Goal: Task Accomplishment & Management: Use online tool/utility

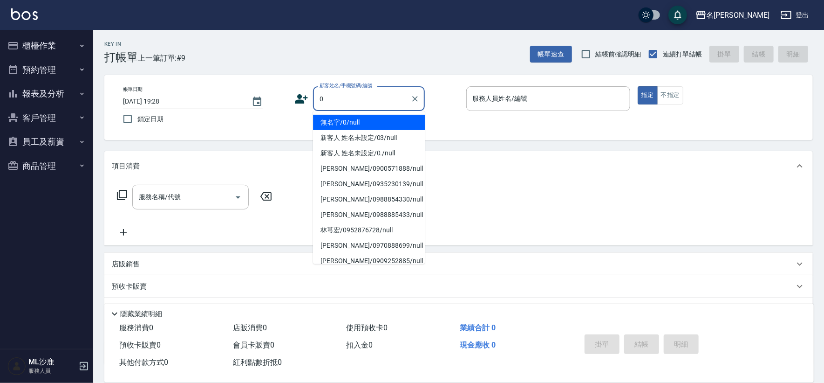
type input "無名字/0/null"
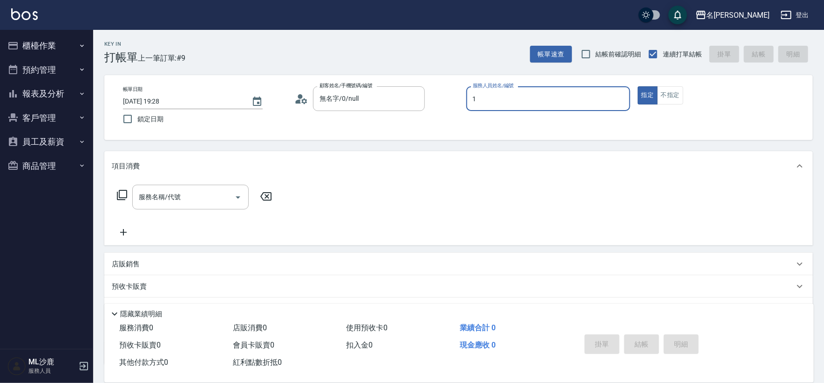
type input "[PERSON_NAME]1"
type button "true"
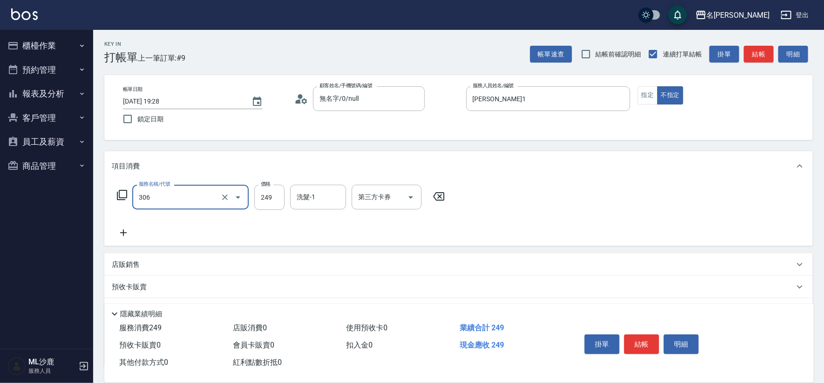
type input "剪髮(306)"
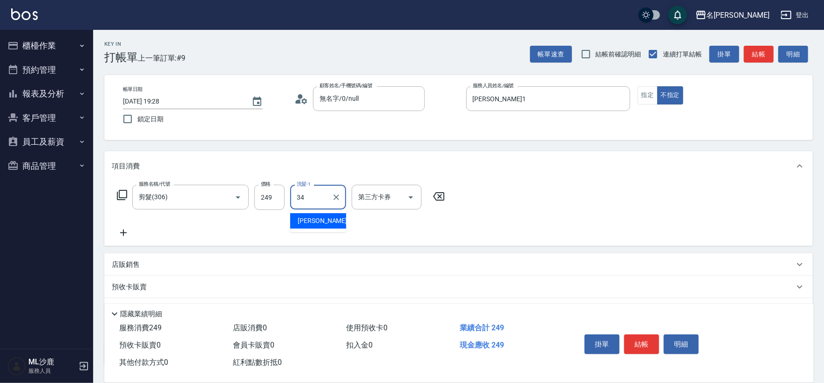
type input "[PERSON_NAME]-34"
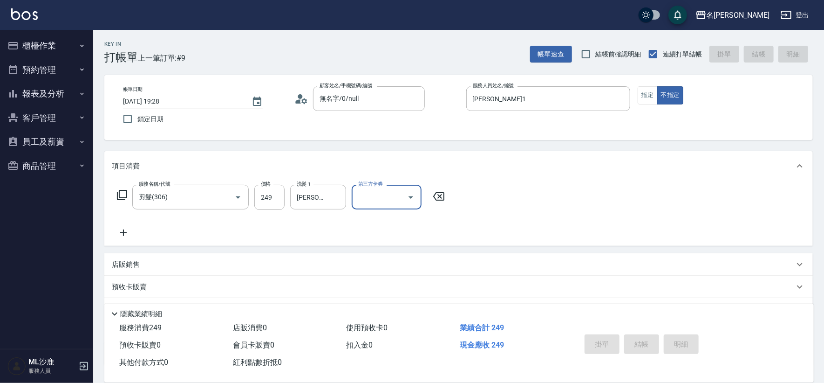
type input "[DATE] 20:07"
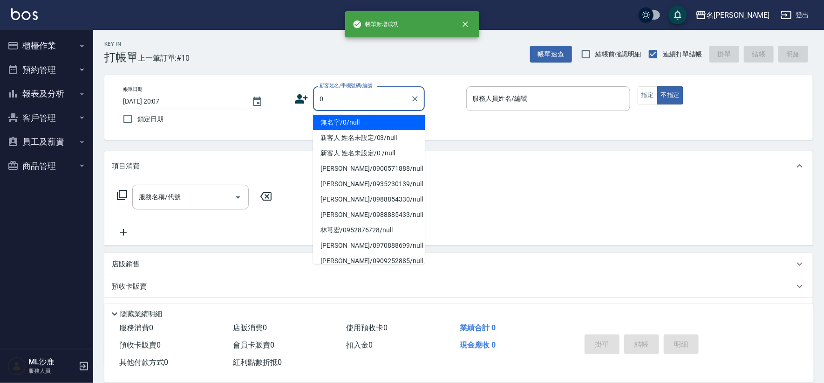
type input "無名字/0/null"
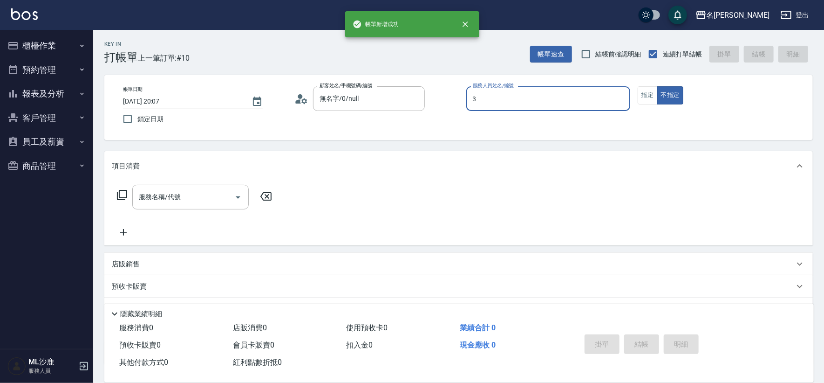
type input "[PERSON_NAME]-3"
type button "false"
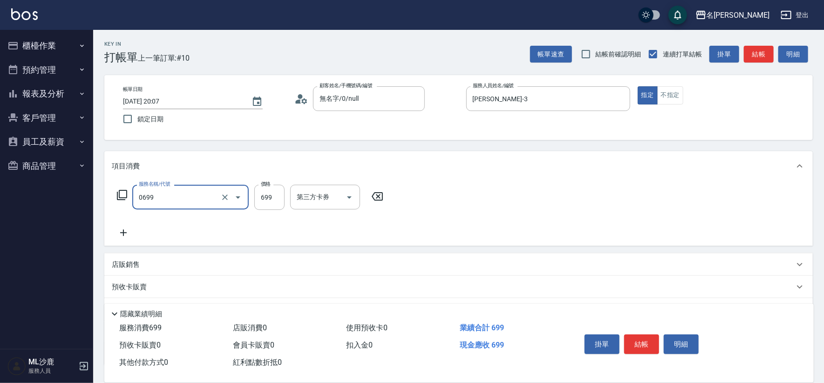
type input "精油SPA(0699)"
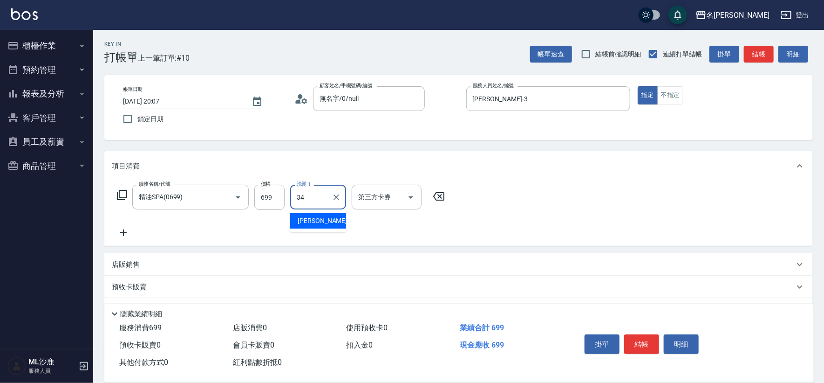
type input "[PERSON_NAME]-34"
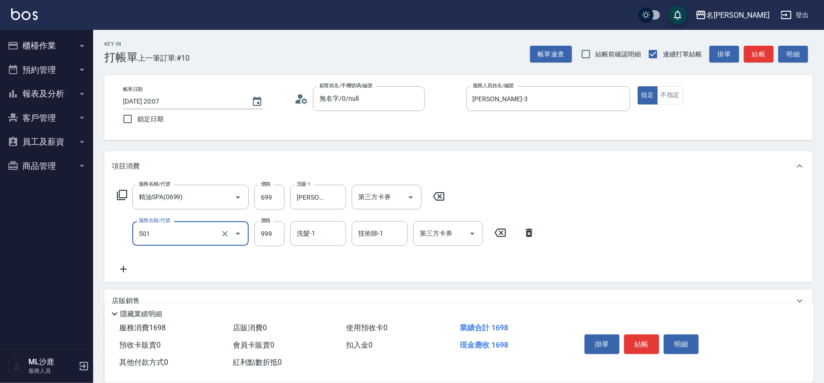
type input "染髮(501)"
type input "1600"
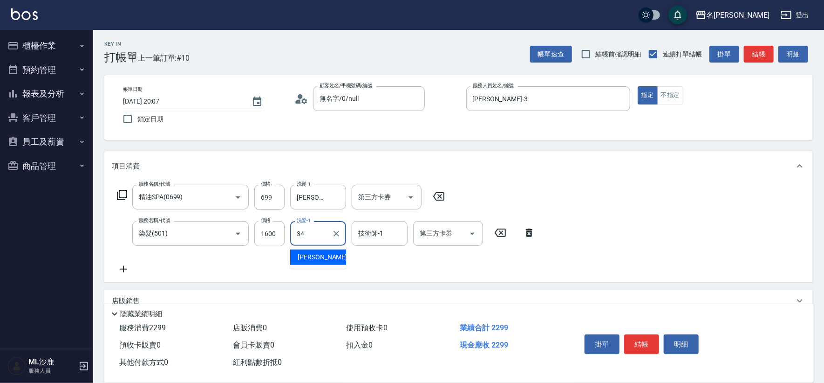
type input "[PERSON_NAME]-34"
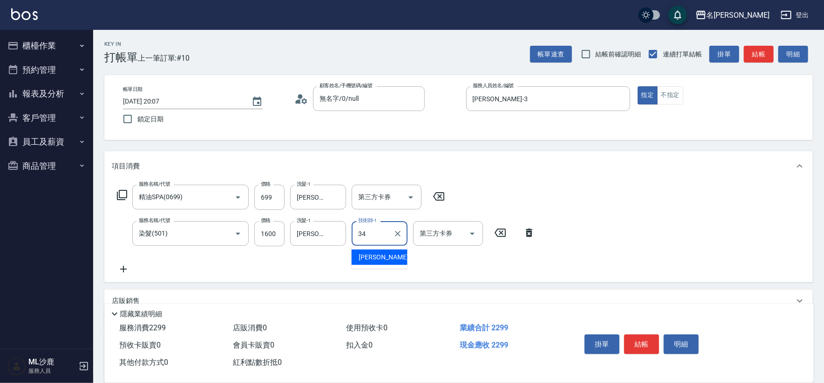
type input "[PERSON_NAME]-34"
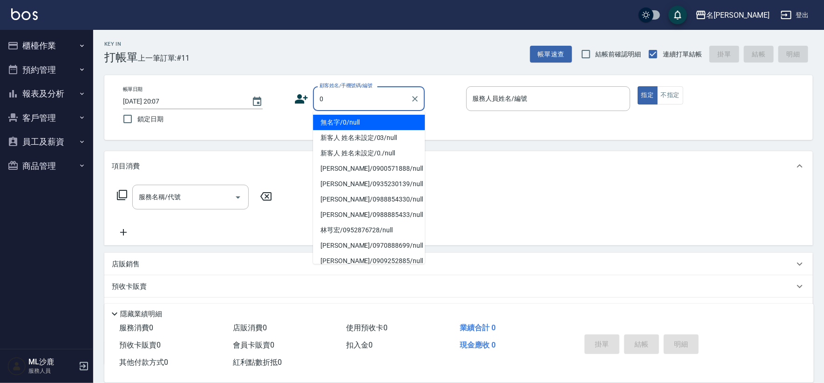
type input "無名字/0/null"
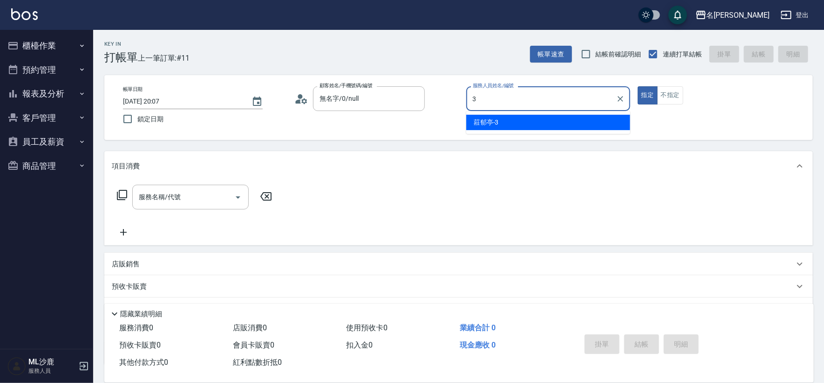
type input "[PERSON_NAME]-3"
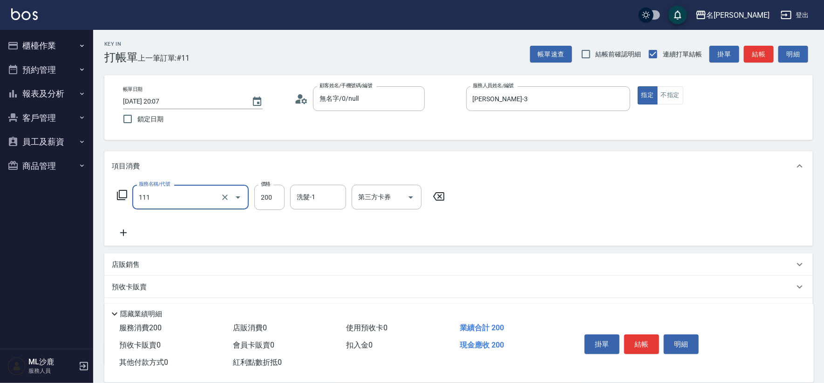
type input "200(111)"
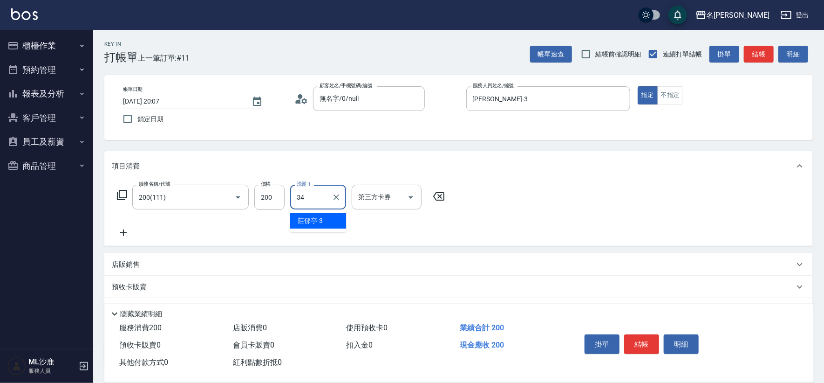
type input "[PERSON_NAME]-34"
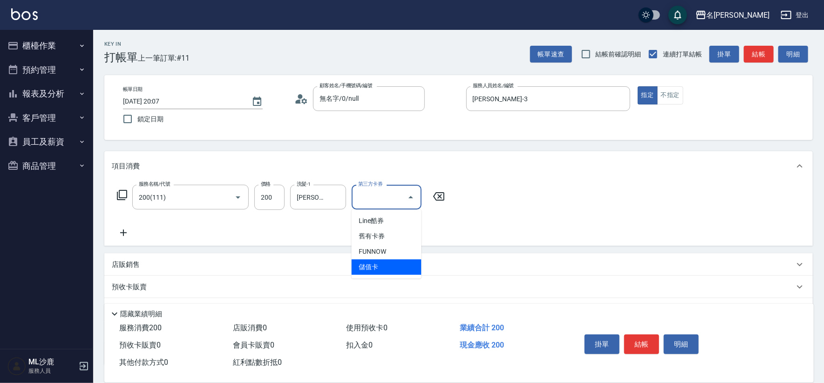
type input "儲值卡"
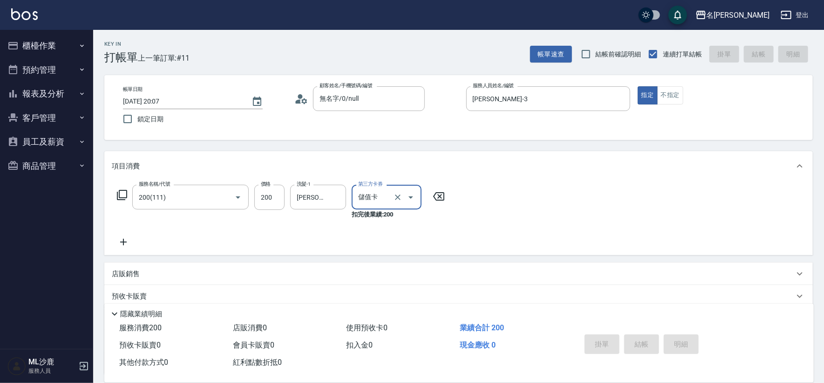
type input "[DATE] 20:09"
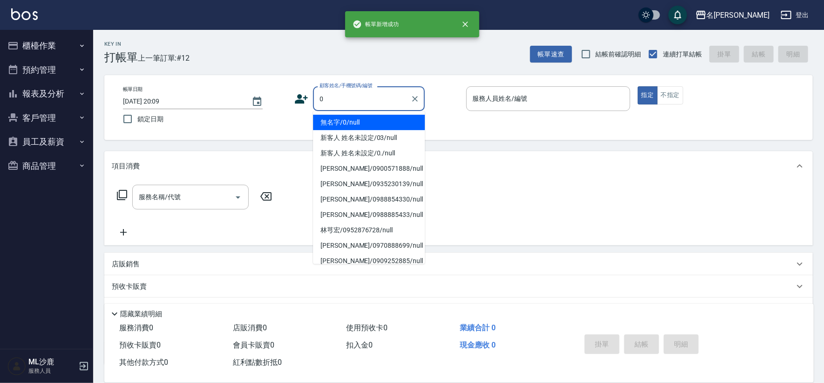
type input "無名字/0/null"
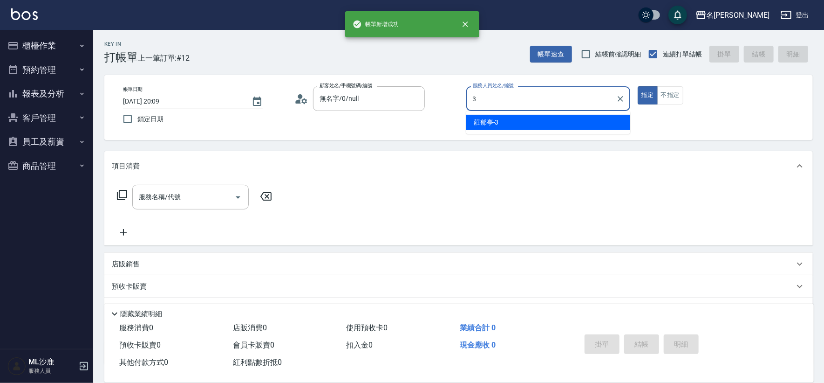
type input "[PERSON_NAME]-3"
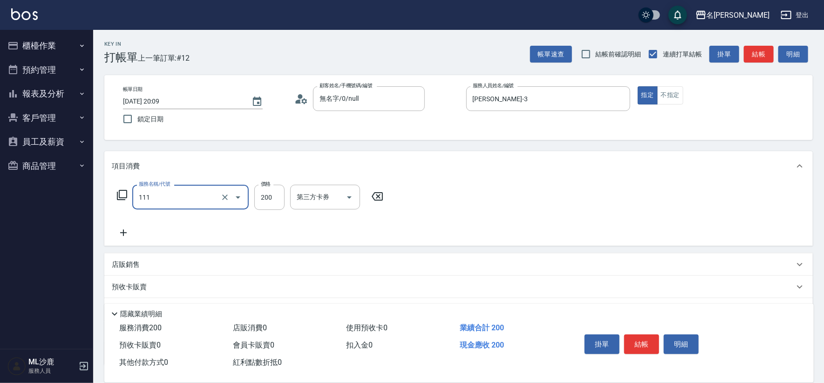
type input "200(111)"
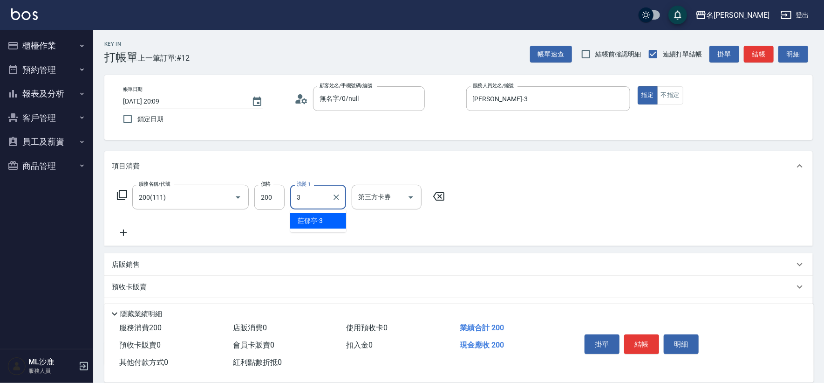
type input "[PERSON_NAME]-3"
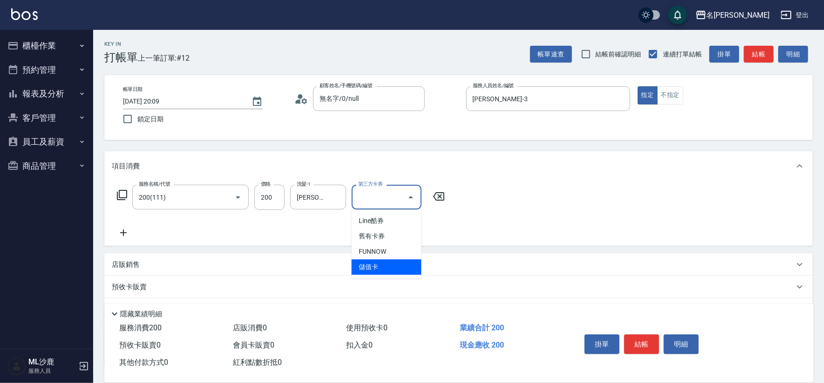
type input "儲值卡"
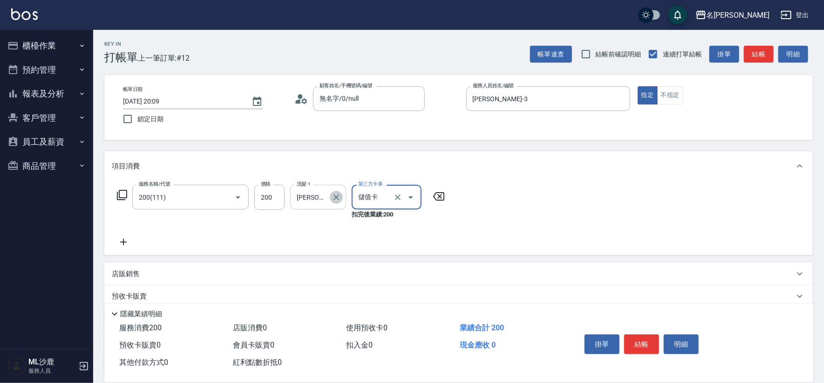
click at [335, 195] on icon "Clear" at bounding box center [337, 197] width 6 height 6
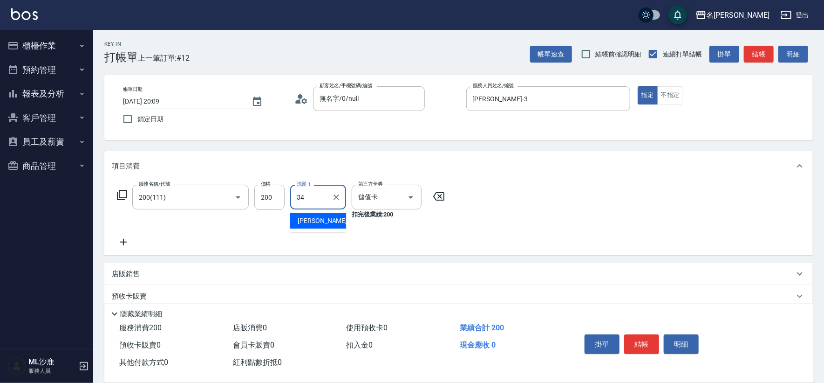
type input "[PERSON_NAME]-34"
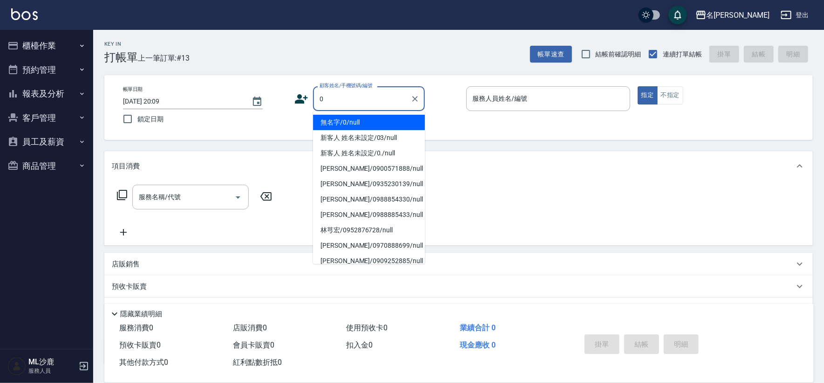
type input "無名字/0/null"
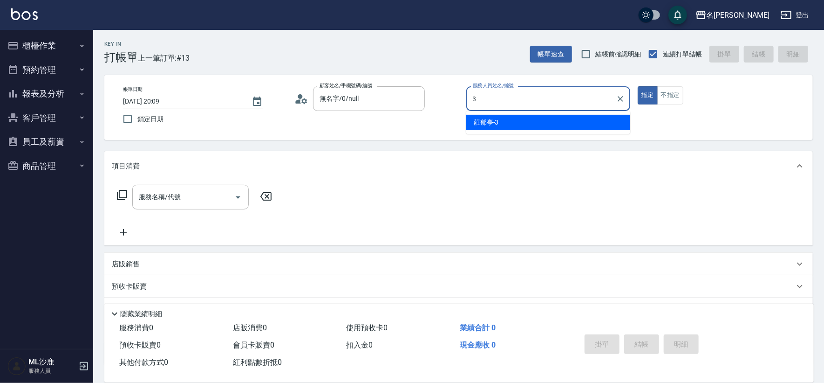
type input "[PERSON_NAME]-3"
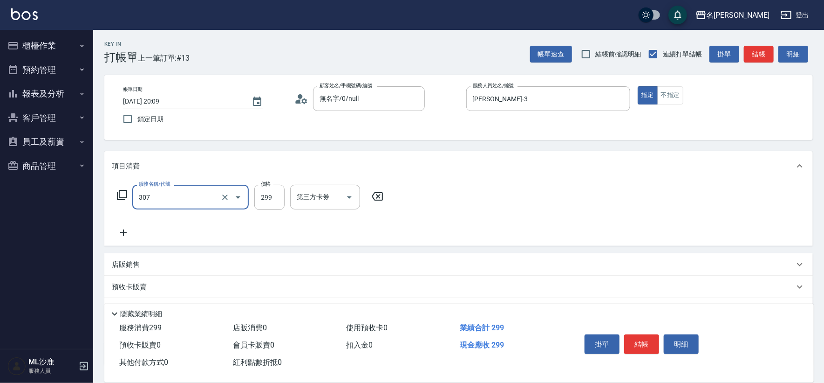
type input "剪髮(307)"
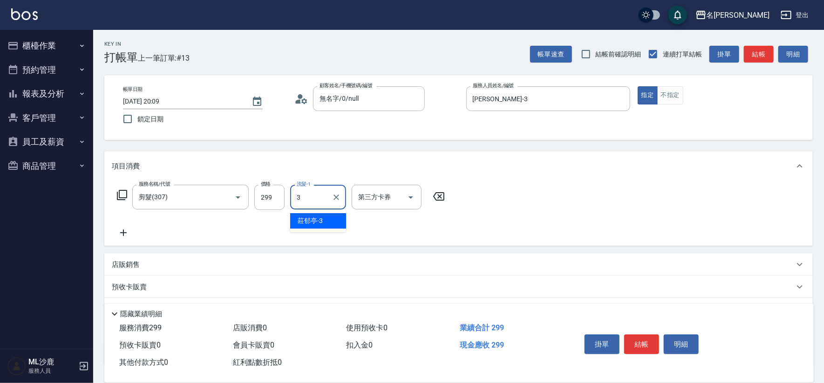
type input "[PERSON_NAME]-3"
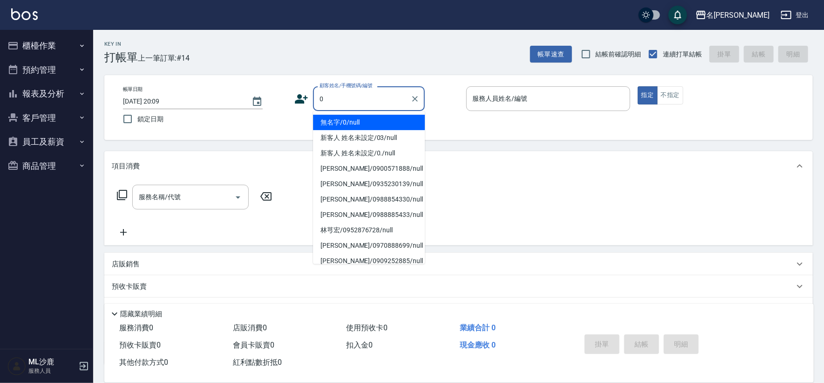
type input "無名字/0/null"
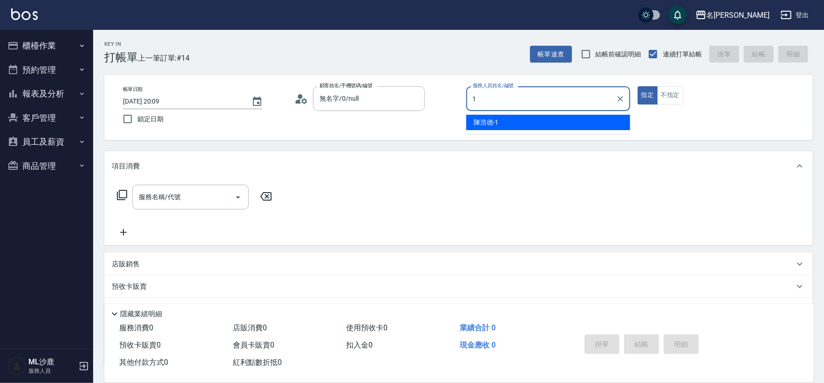
type input "[PERSON_NAME]1"
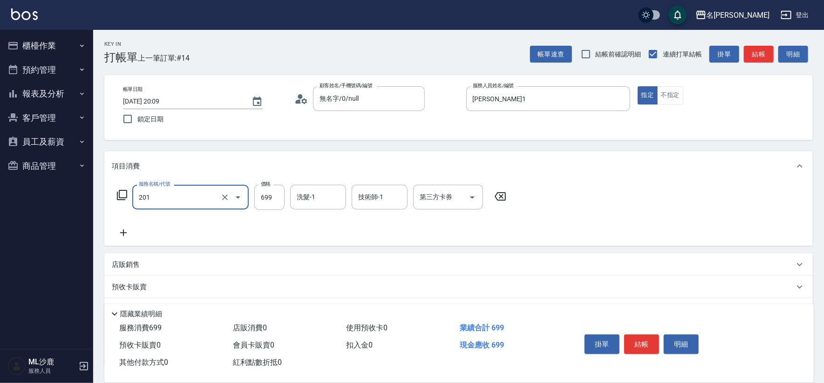
type input "基礎燙(201)"
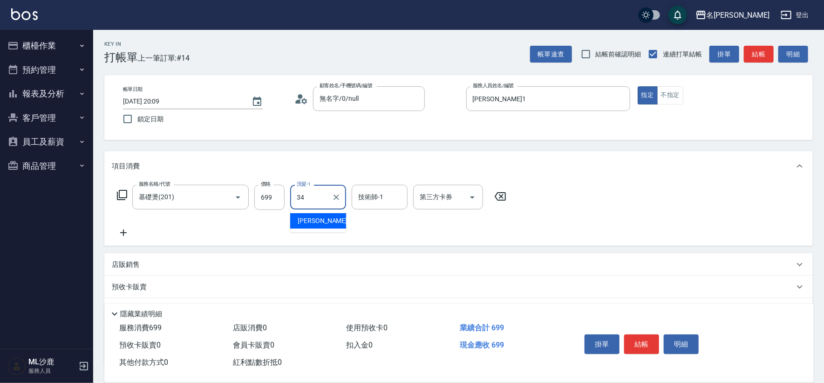
type input "[PERSON_NAME]-34"
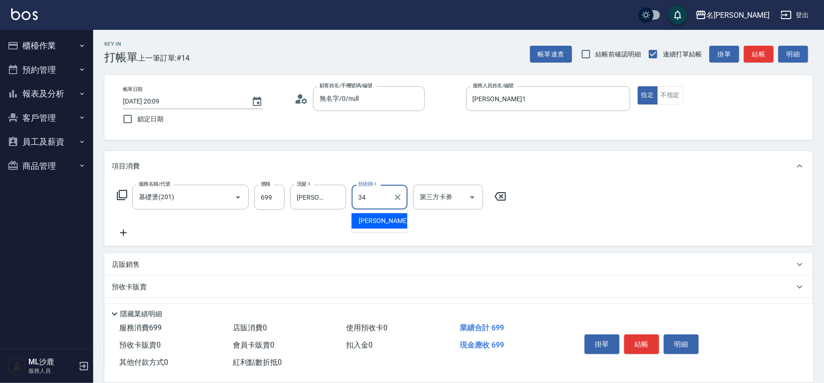
type input "[PERSON_NAME]-34"
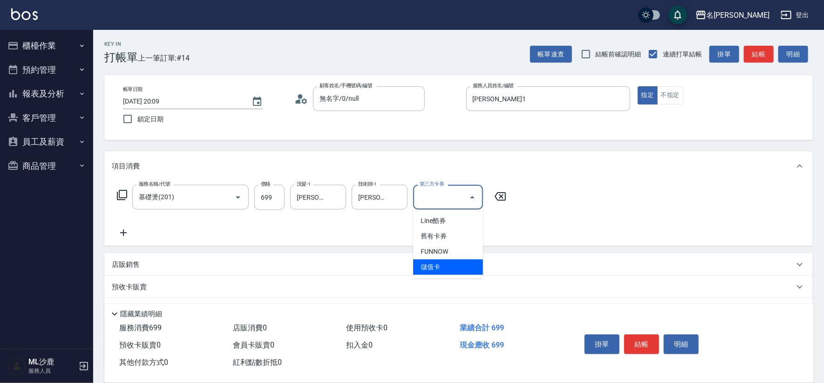
type input "儲值卡"
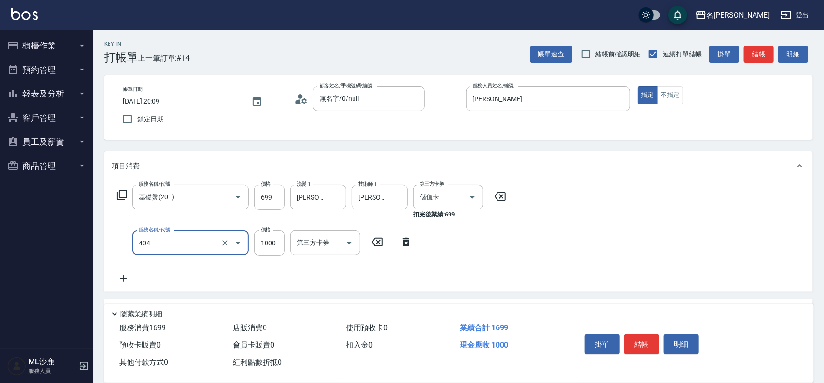
type input "1000護(404)"
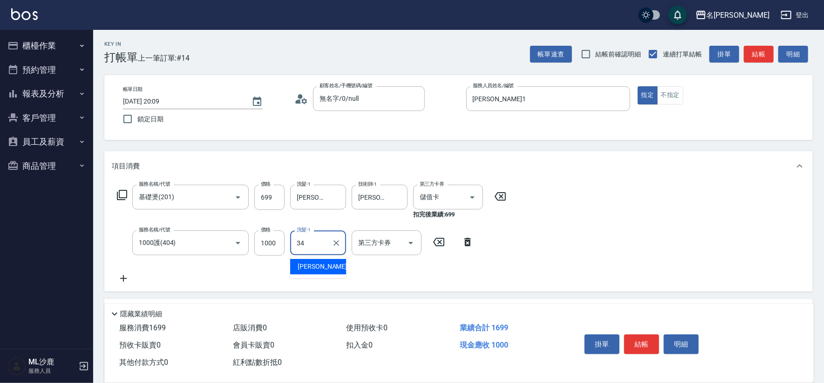
type input "[PERSON_NAME]-34"
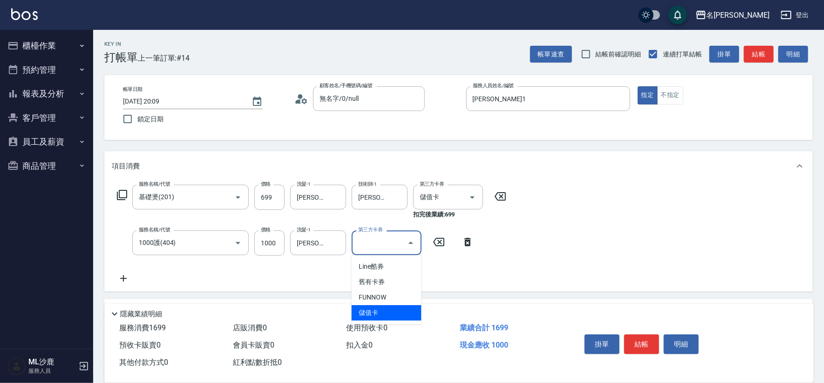
type input "儲值卡"
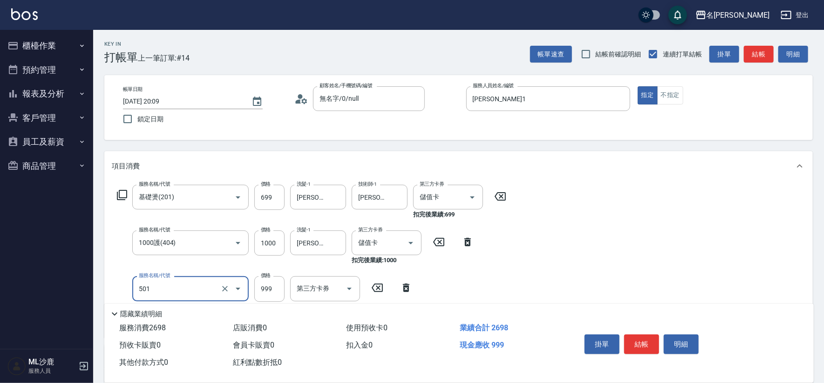
type input "染髮(501)"
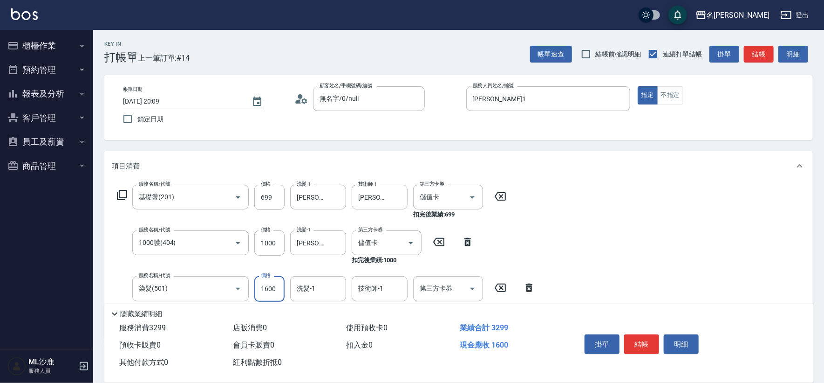
type input "1600"
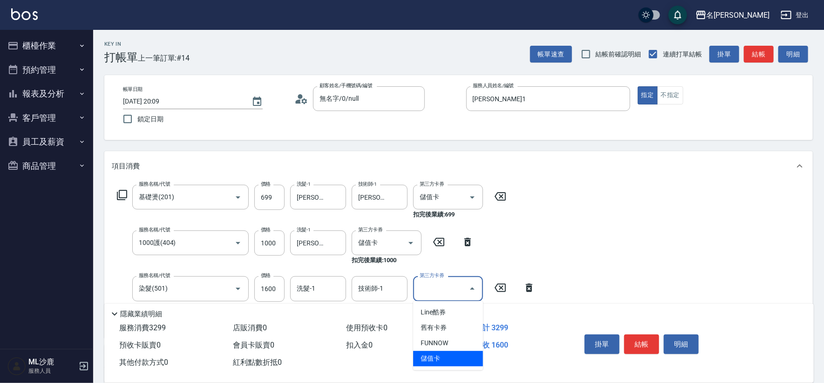
type input "儲值卡"
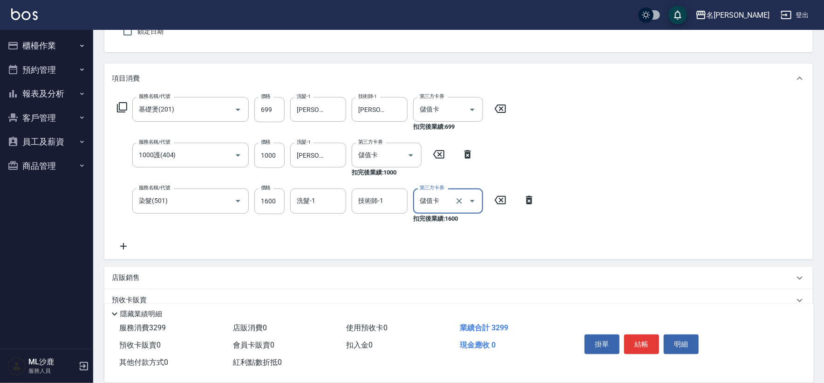
scroll to position [103, 0]
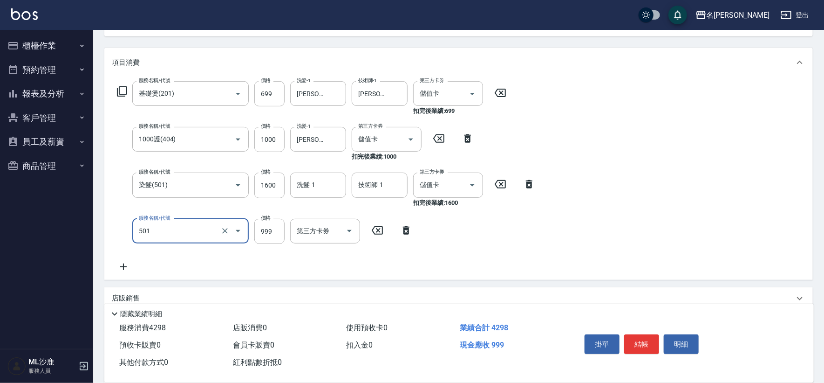
type input "染髮(501)"
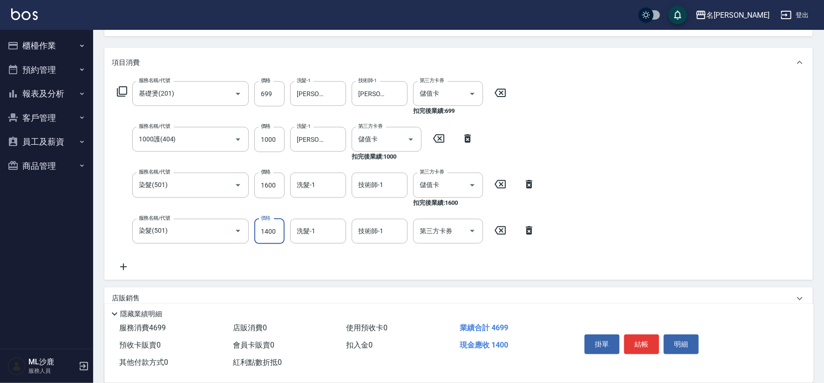
type input "1400"
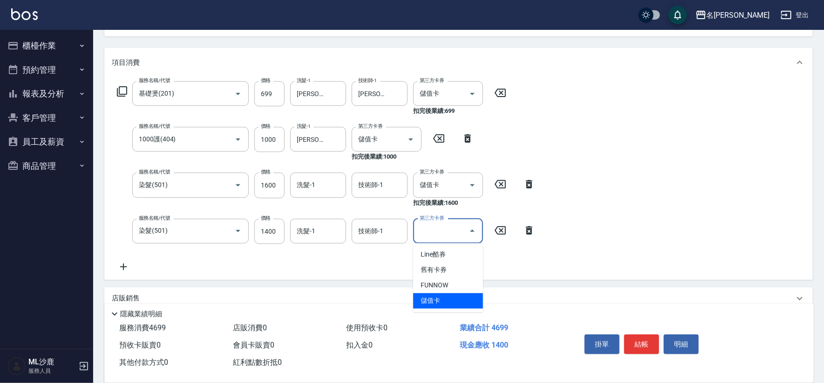
type input "儲值卡"
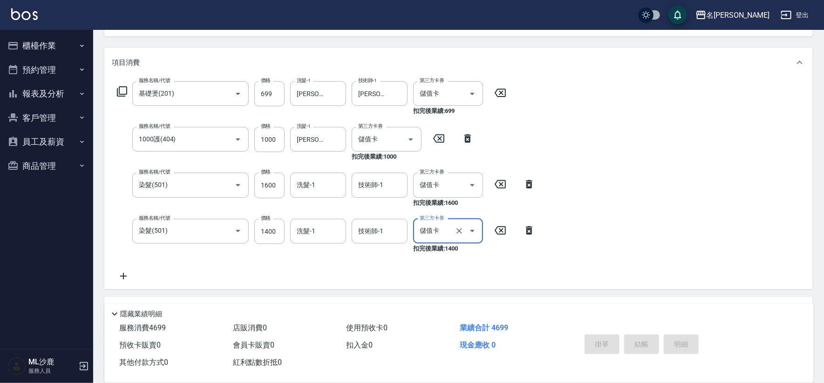
type input "[DATE] 20:10"
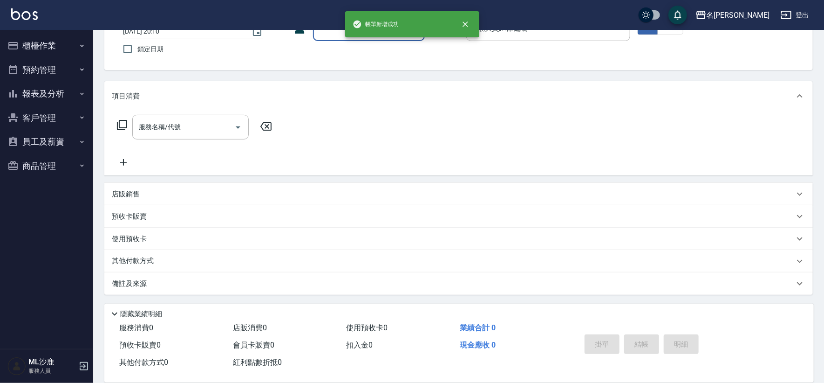
scroll to position [70, 0]
click at [60, 93] on button "報表及分析" at bounding box center [47, 94] width 86 height 24
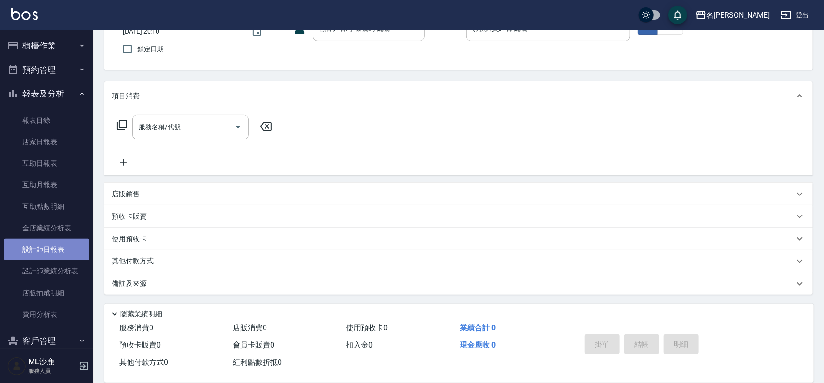
click at [52, 248] on link "設計師日報表" at bounding box center [47, 249] width 86 height 21
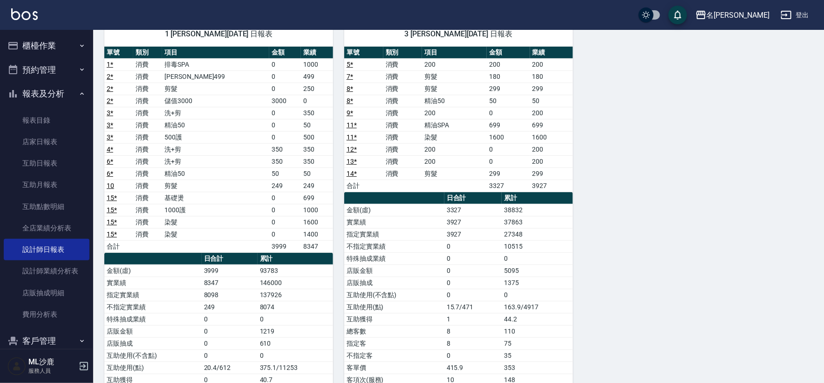
scroll to position [81, 0]
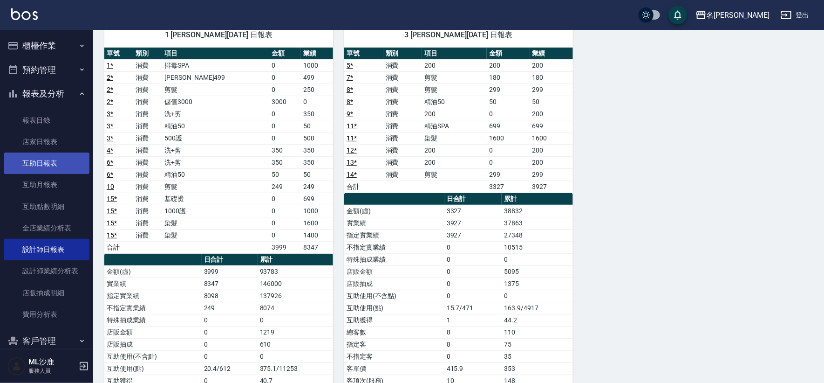
click at [57, 159] on link "互助日報表" at bounding box center [47, 162] width 86 height 21
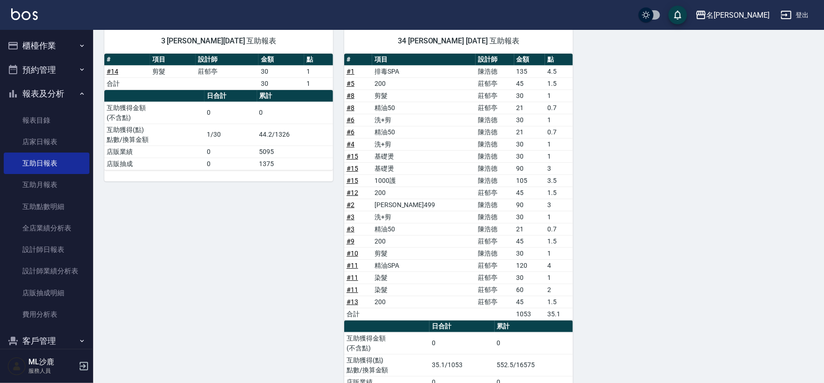
scroll to position [115, 0]
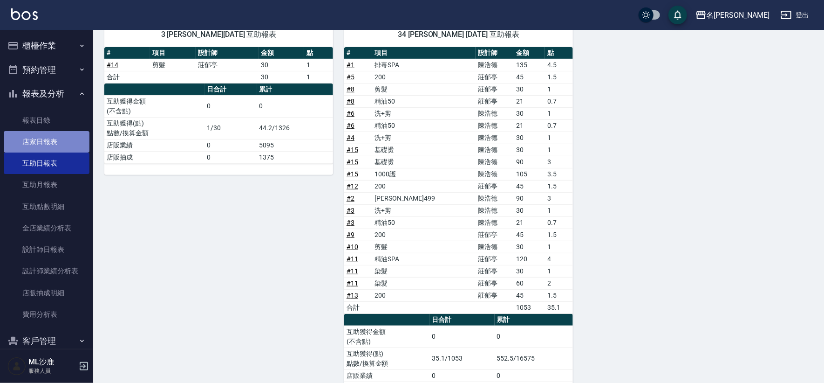
click at [61, 143] on link "店家日報表" at bounding box center [47, 141] width 86 height 21
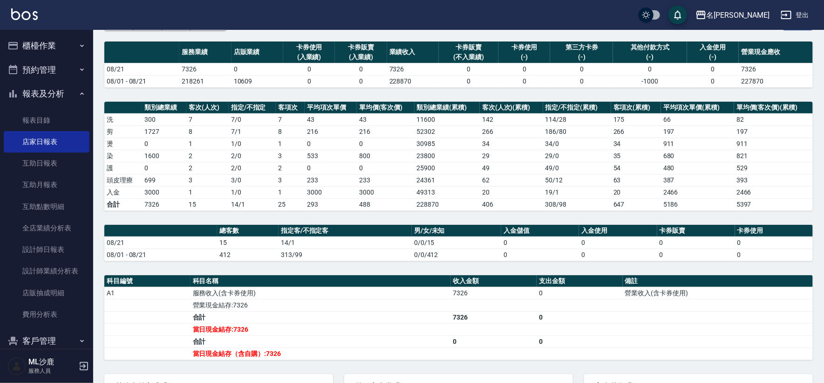
scroll to position [43, 0]
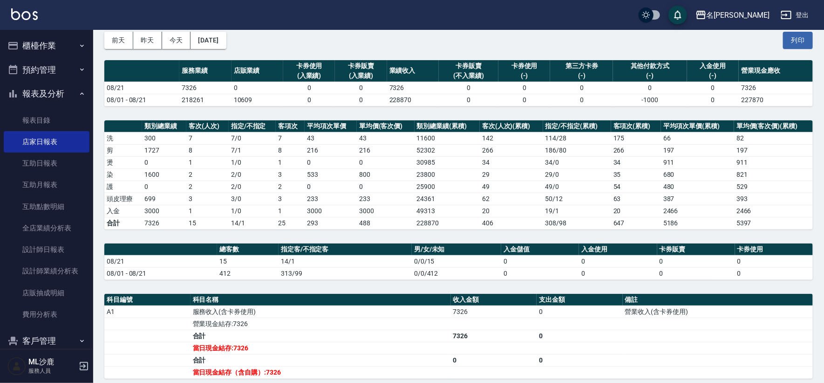
drag, startPoint x: 70, startPoint y: 42, endPoint x: 65, endPoint y: 48, distance: 7.6
click at [70, 42] on button "櫃檯作業" at bounding box center [47, 46] width 86 height 24
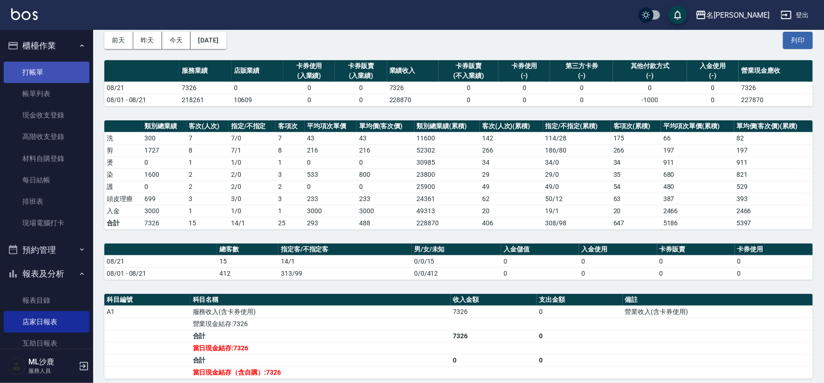
click at [49, 74] on link "打帳單" at bounding box center [47, 72] width 86 height 21
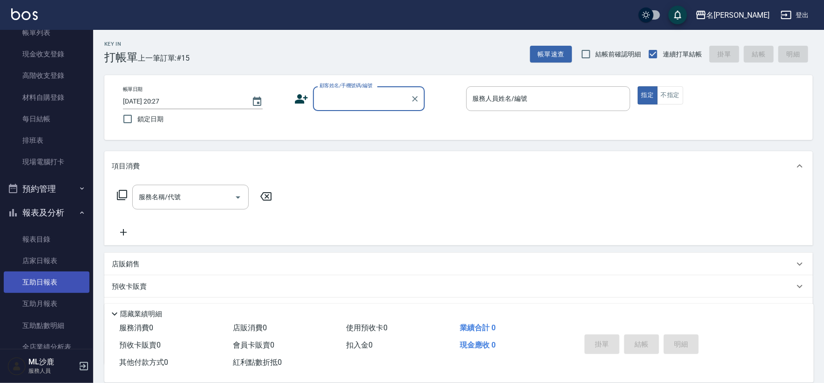
scroll to position [103, 0]
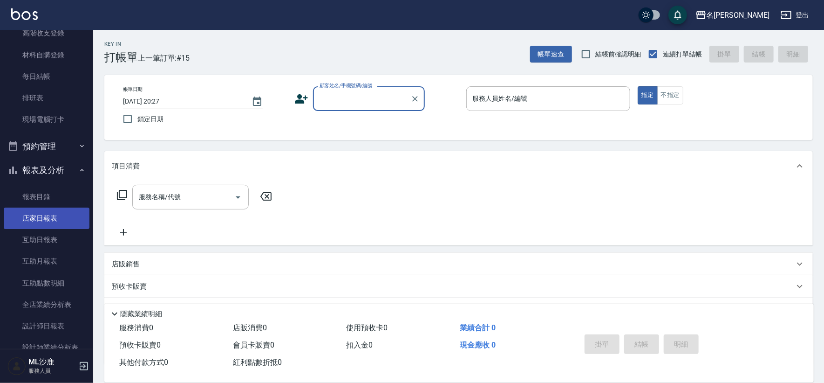
click at [37, 222] on link "店家日報表" at bounding box center [47, 217] width 86 height 21
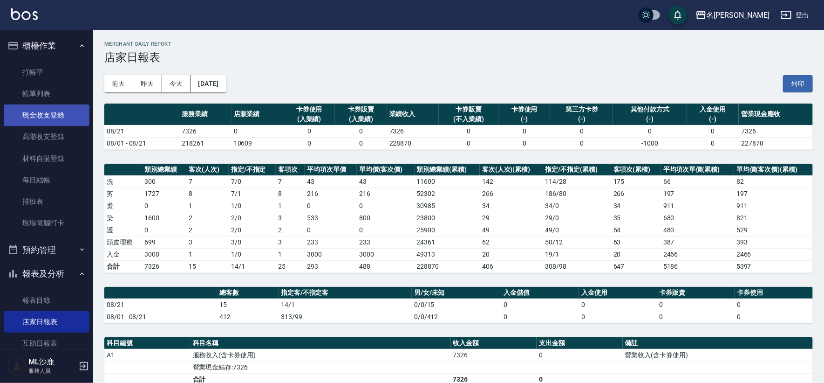
click at [46, 115] on link "現金收支登錄" at bounding box center [47, 114] width 86 height 21
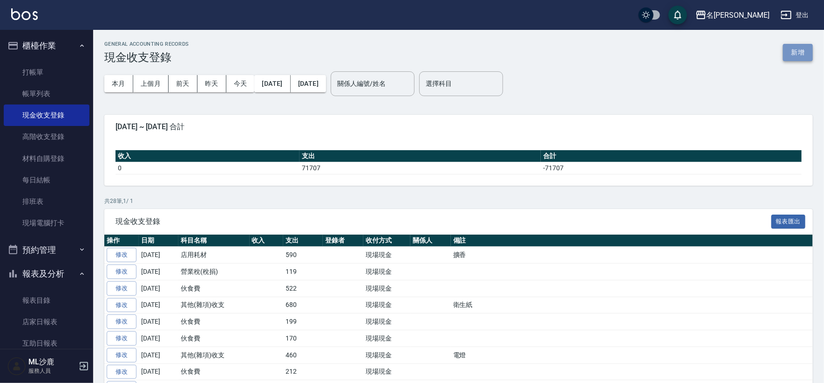
click at [799, 58] on button "新增" at bounding box center [798, 52] width 30 height 17
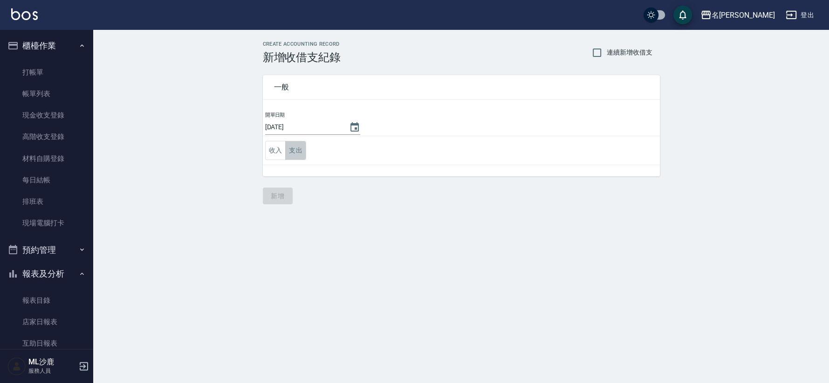
click at [296, 147] on button "支出" at bounding box center [295, 150] width 21 height 19
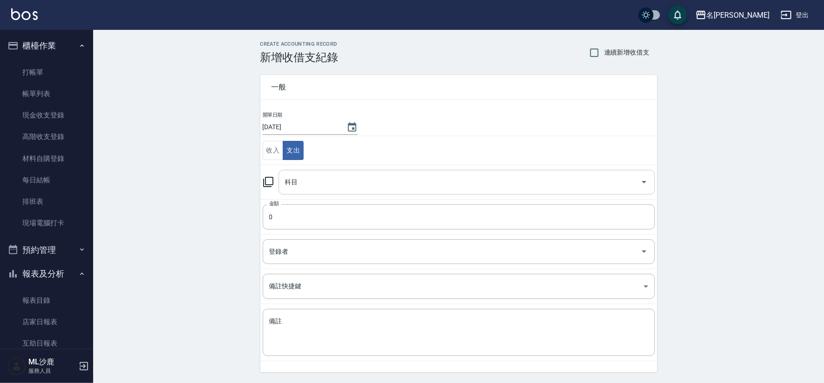
click at [305, 170] on div "科目" at bounding box center [467, 182] width 377 height 25
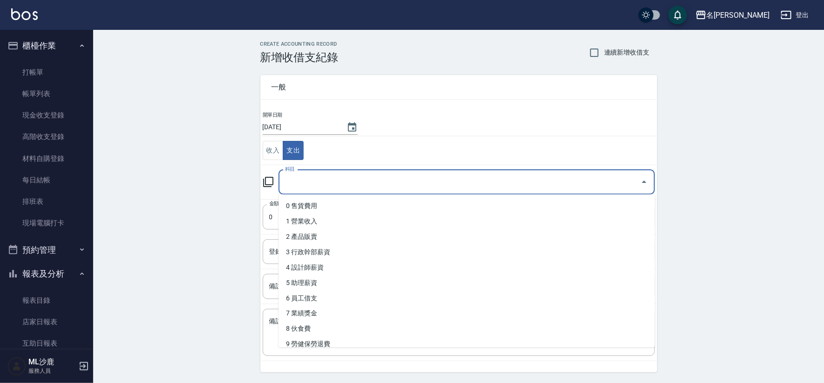
click at [307, 172] on div "科目" at bounding box center [467, 182] width 377 height 25
click at [316, 179] on input "科目" at bounding box center [460, 182] width 354 height 16
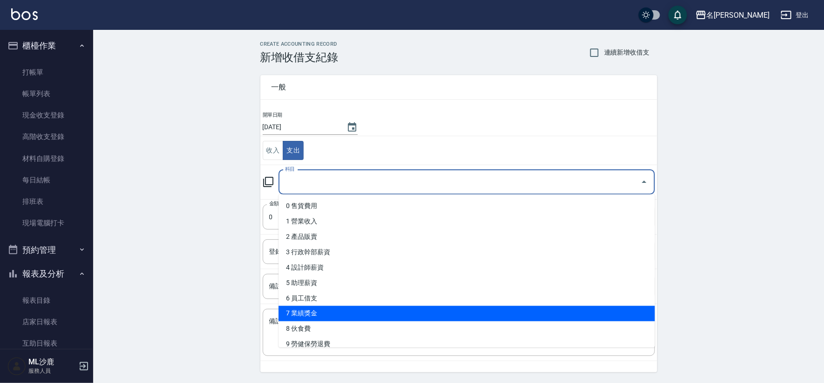
click at [314, 324] on li "8 伙食費" at bounding box center [467, 328] width 377 height 15
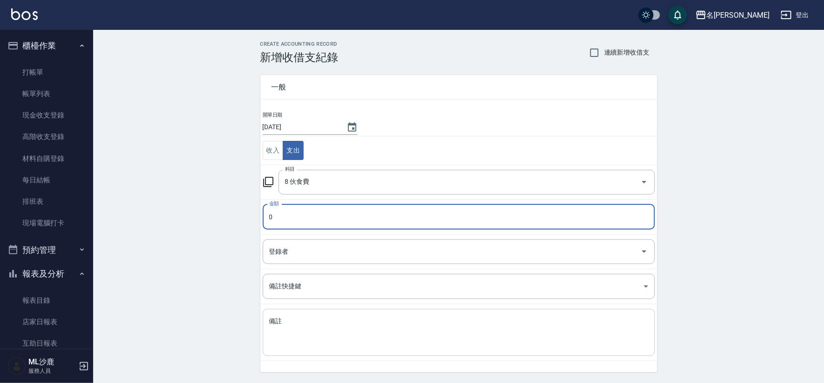
type input "8 伙食費"
type input "200"
click at [199, 234] on div "CREATE ACCOUNTING RECORD 新增收借支紀錄 連續新增收借支 一般 開單日期 [DATE] 收入 支出 科目 8 伙食費 科目 金額 20…" at bounding box center [458, 221] width 731 height 382
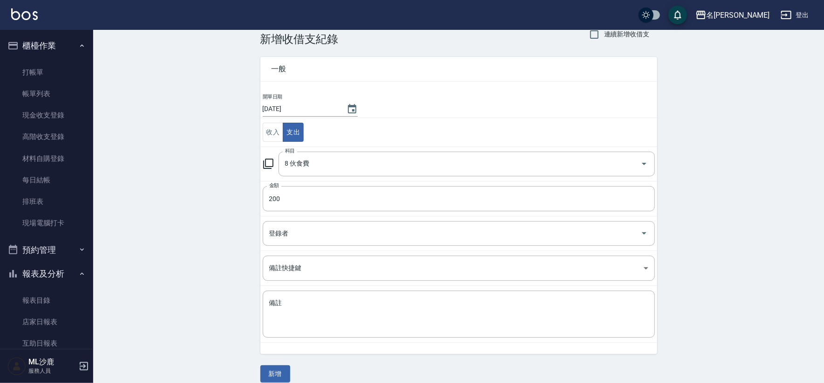
scroll to position [28, 0]
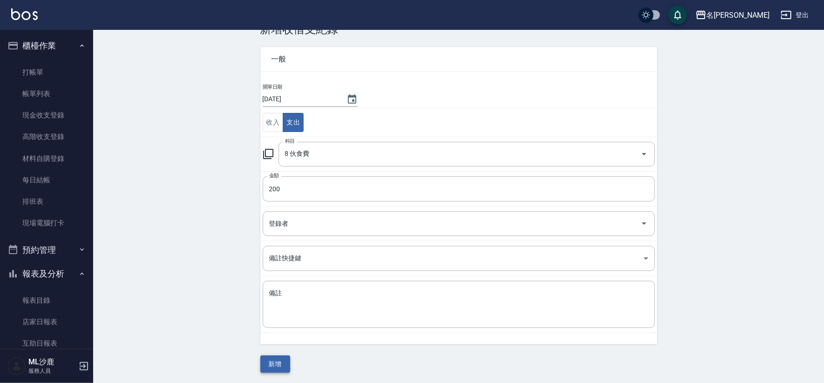
click at [274, 365] on button "新增" at bounding box center [276, 363] width 30 height 17
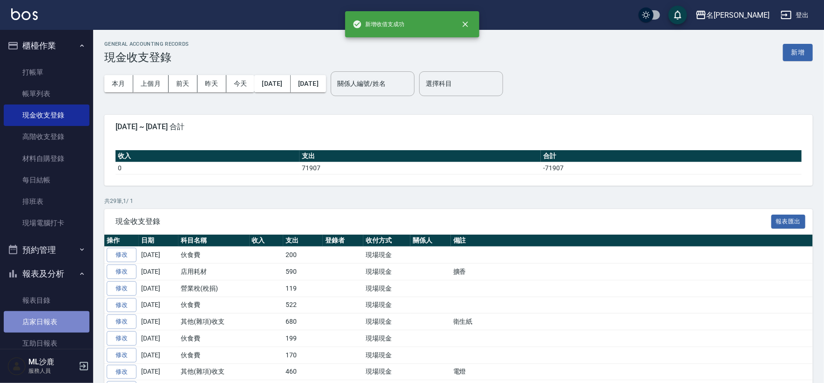
click at [46, 323] on link "店家日報表" at bounding box center [47, 321] width 86 height 21
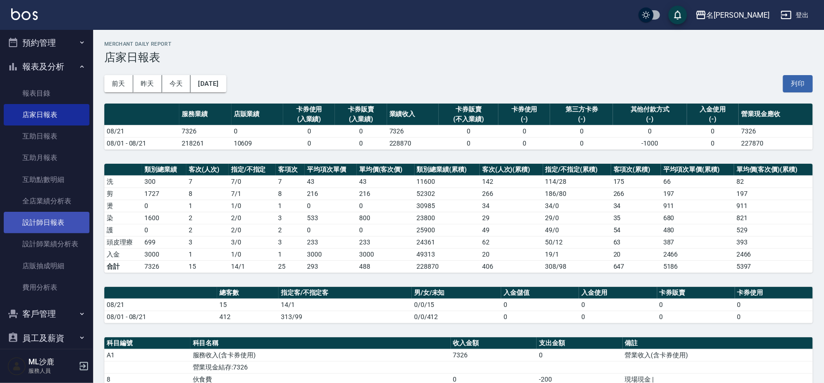
click at [41, 216] on link "設計師日報表" at bounding box center [47, 222] width 86 height 21
